Goal: Navigation & Orientation: Find specific page/section

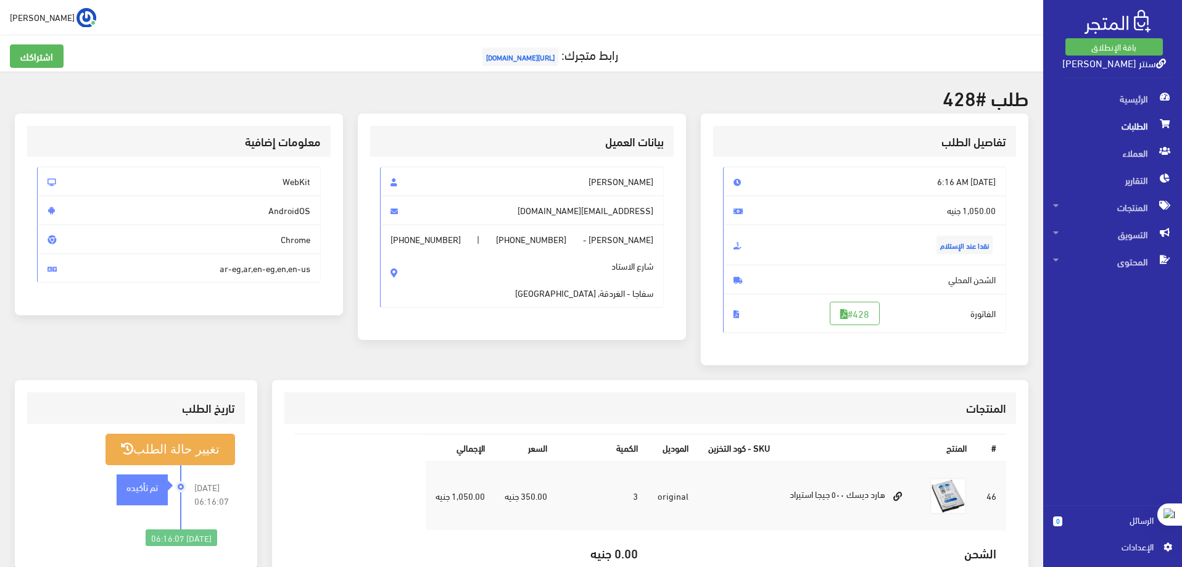
click at [1132, 209] on span "المنتجات" at bounding box center [1112, 207] width 119 height 27
